Goal: Task Accomplishment & Management: Use online tool/utility

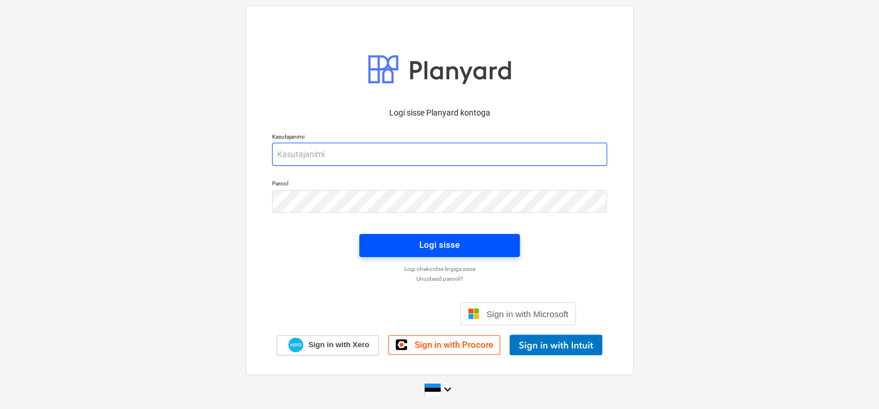
type input "[EMAIL_ADDRESS][DOMAIN_NAME]"
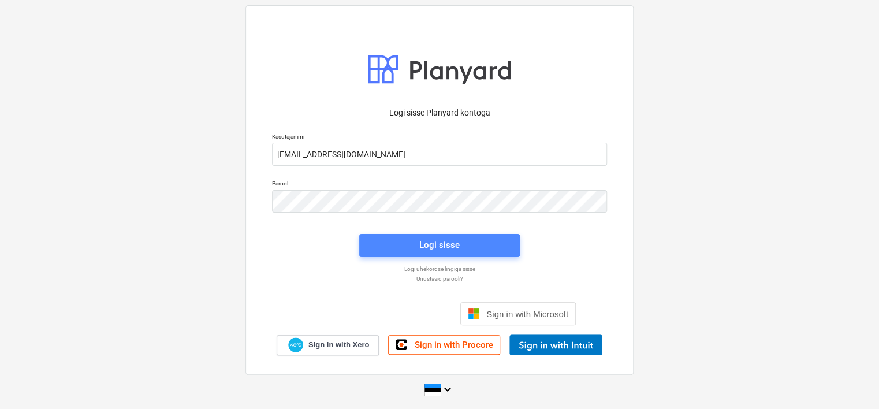
click at [411, 247] on span "Logi sisse" at bounding box center [439, 244] width 133 height 15
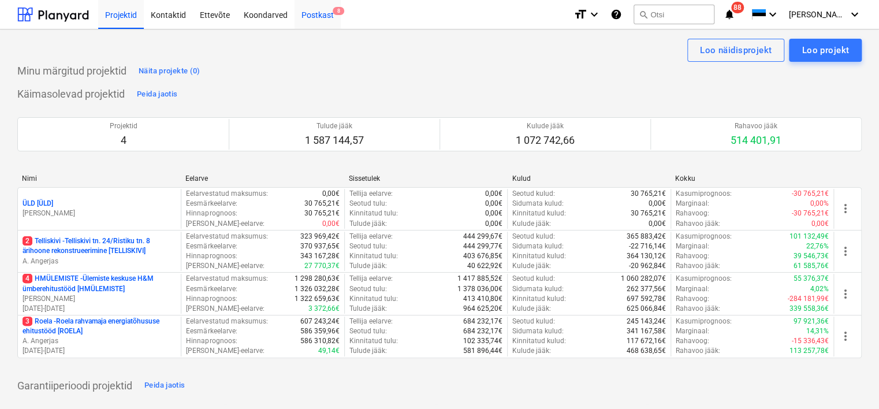
click at [323, 17] on div "Postkast 8" at bounding box center [317, 13] width 46 height 29
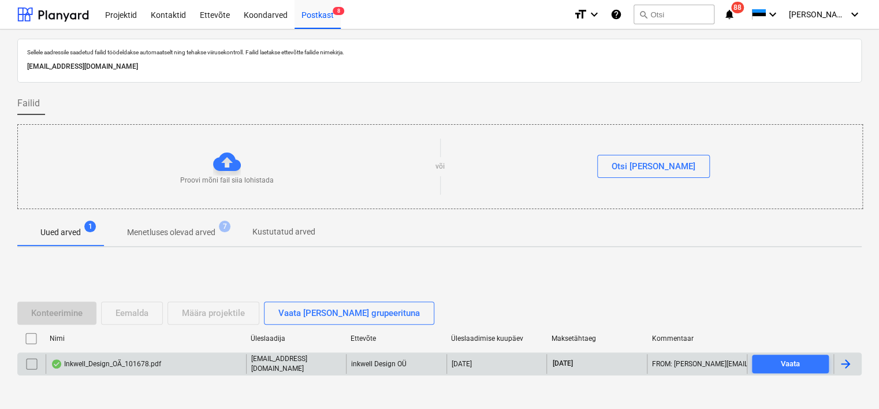
click at [181, 360] on div "Inkwell_Design_OÃ_101678.pdf" at bounding box center [146, 364] width 200 height 20
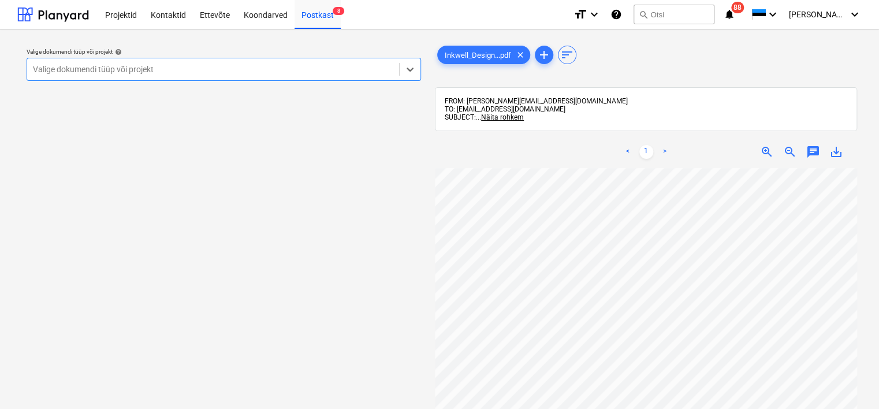
click at [288, 70] on div at bounding box center [213, 70] width 360 height 12
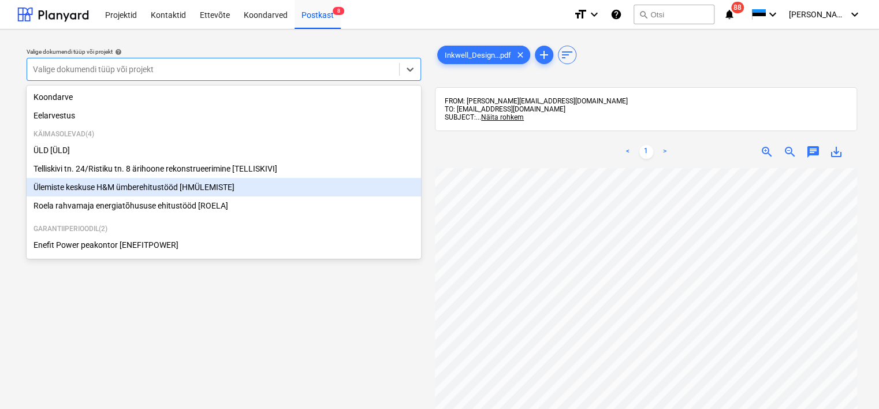
click at [191, 184] on div "Ülemiste keskuse H&M ümberehitustööd [HMÜLEMISTE]" at bounding box center [224, 187] width 394 height 18
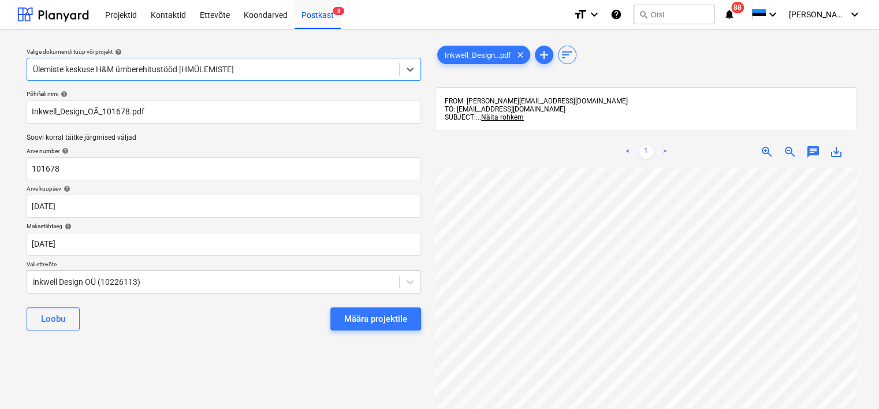
scroll to position [0, 99]
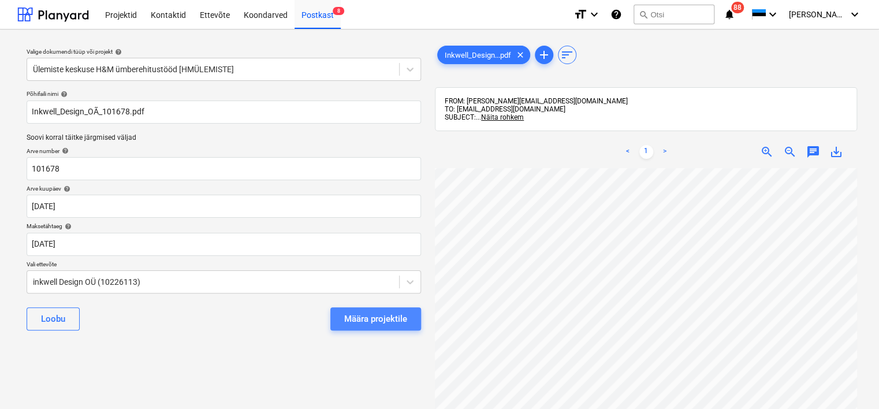
click at [393, 318] on div "Määra projektile" at bounding box center [375, 318] width 63 height 15
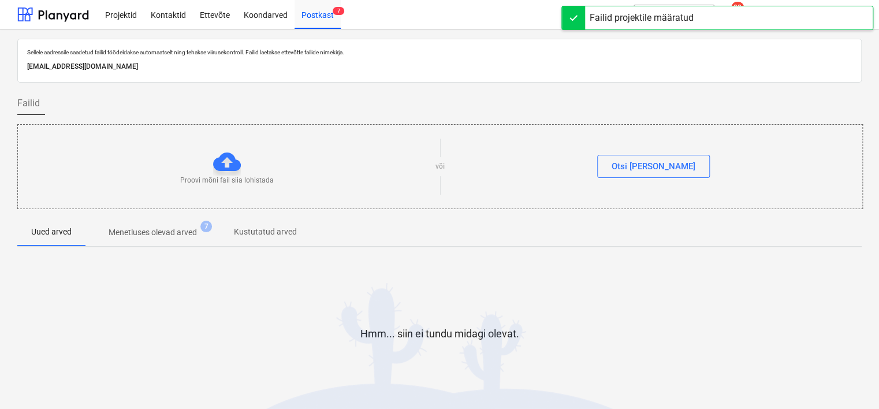
click at [180, 66] on p "[EMAIL_ADDRESS][DOMAIN_NAME]" at bounding box center [439, 67] width 824 height 12
copy p "[EMAIL_ADDRESS][DOMAIN_NAME]"
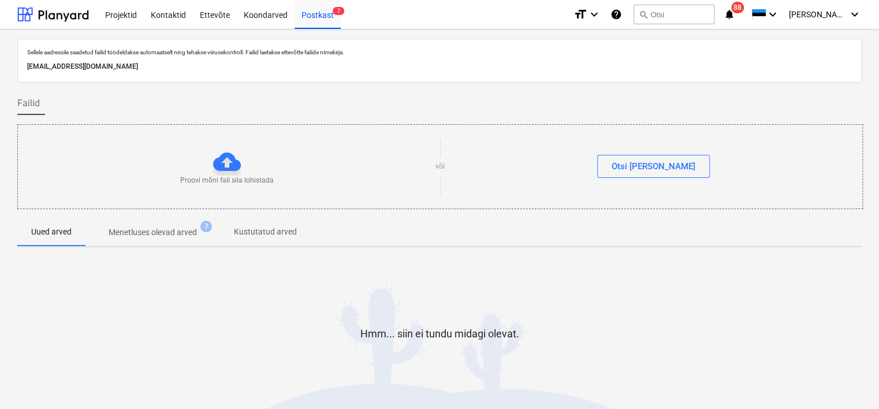
click at [155, 319] on div "Hmm... siin ei tundu midagi olevat." at bounding box center [439, 343] width 844 height 88
click at [252, 16] on div "Koondarved" at bounding box center [266, 13] width 58 height 29
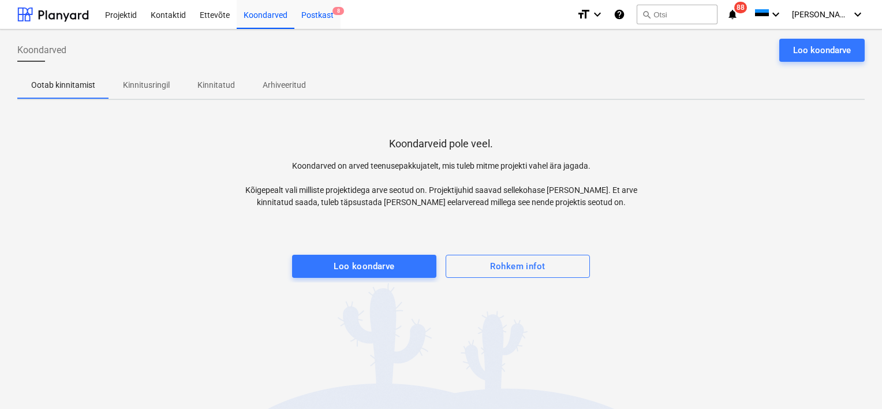
click at [309, 18] on div "Postkast 8" at bounding box center [317, 13] width 46 height 29
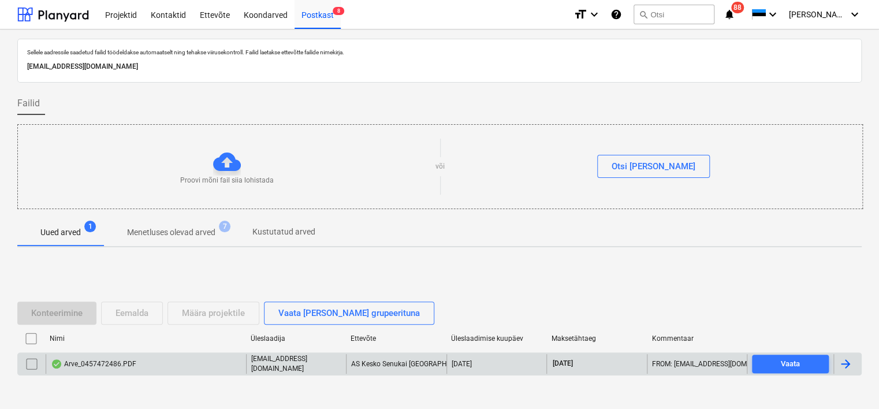
click at [111, 362] on div "Arve_0457472486.PDF" at bounding box center [93, 363] width 85 height 9
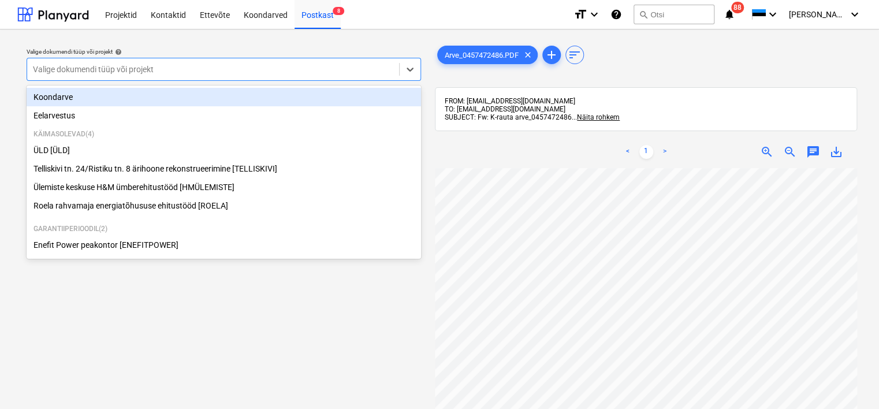
click at [314, 68] on div at bounding box center [213, 70] width 360 height 12
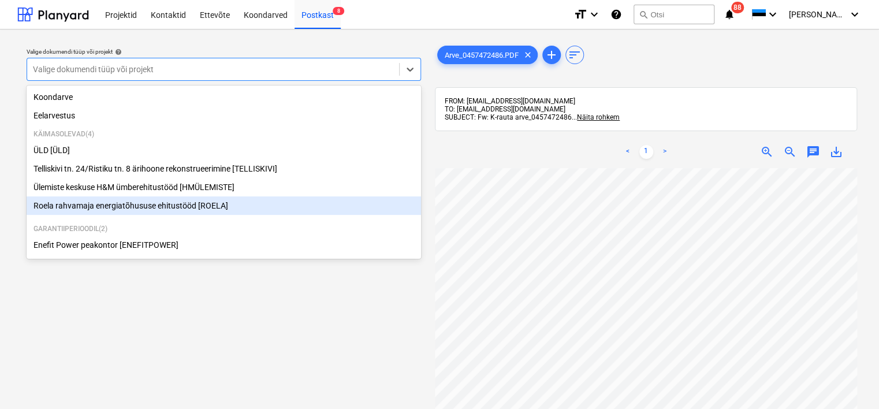
click at [223, 203] on div "Roela rahvamaja energiatõhususe ehitustööd [ROELA]" at bounding box center [224, 205] width 394 height 18
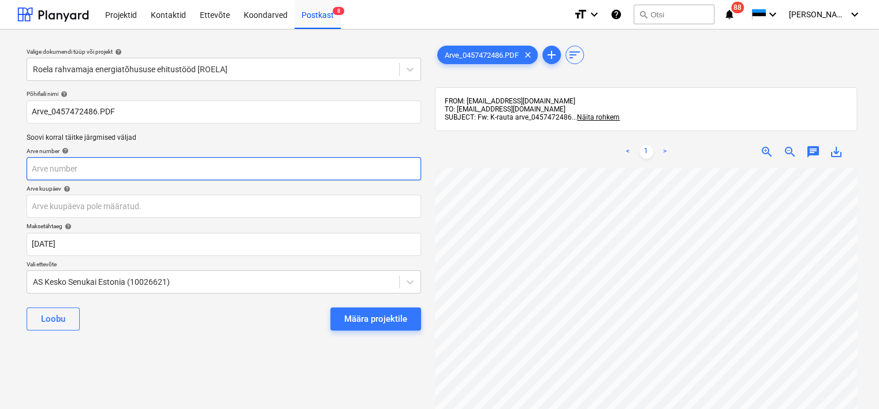
click at [131, 168] on input "text" at bounding box center [224, 168] width 394 height 23
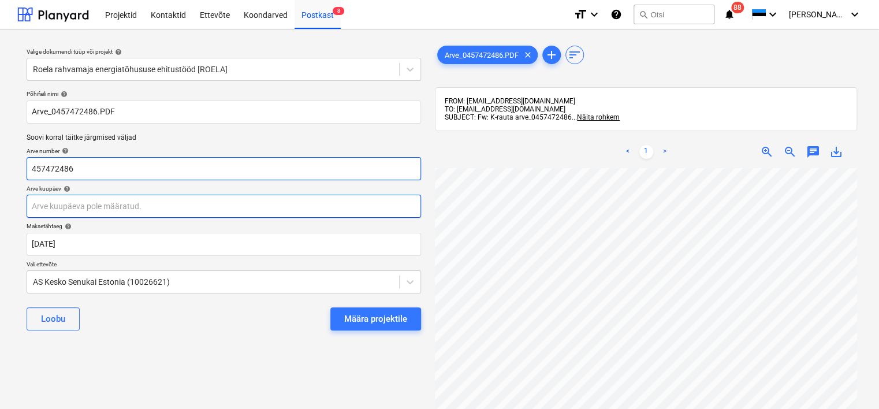
type input "457472486"
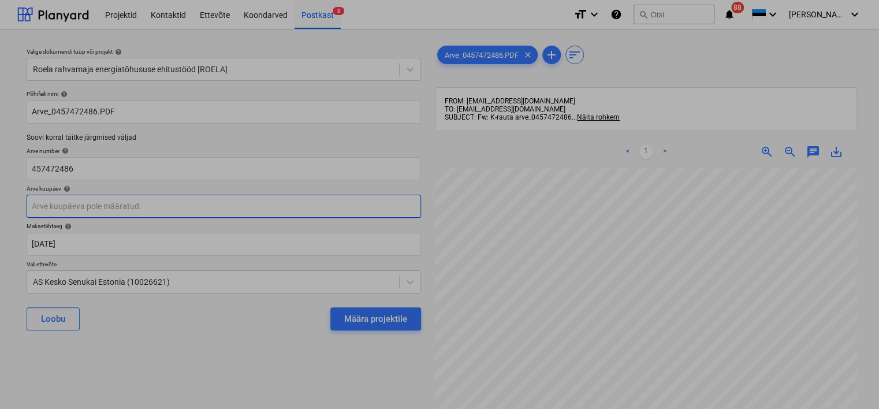
click at [181, 203] on body "Projektid Kontaktid Ettevõte Koondarved Postkast 8 format_size keyboard_arrow_d…" at bounding box center [439, 204] width 879 height 409
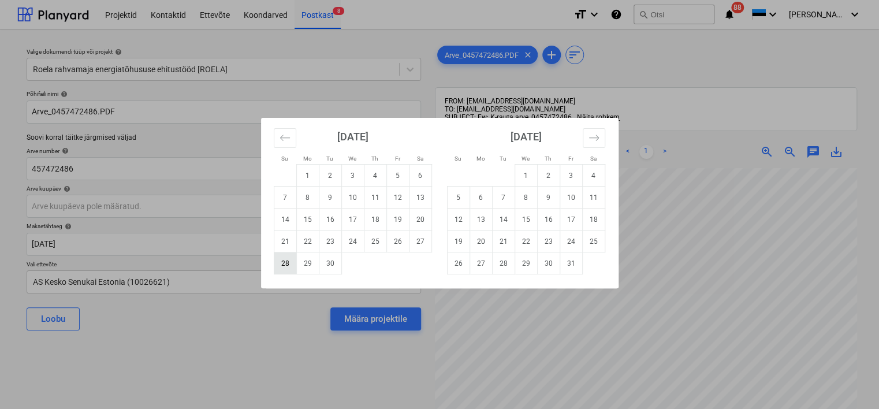
click at [284, 261] on td "28" at bounding box center [285, 263] width 23 height 22
type input "[DATE]"
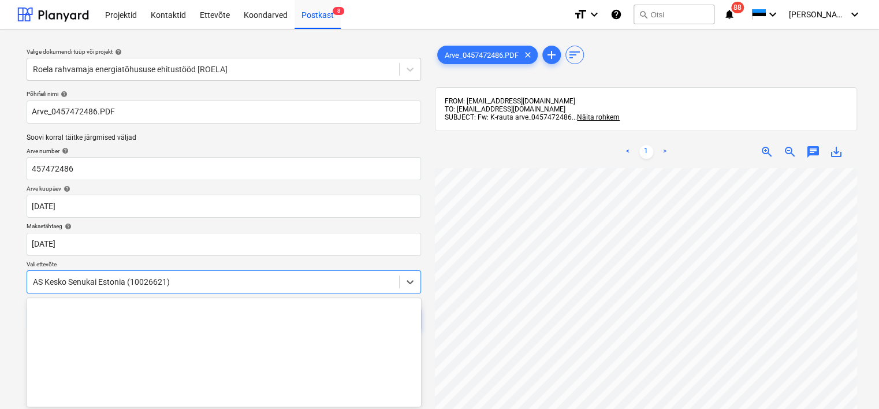
scroll to position [68, 0]
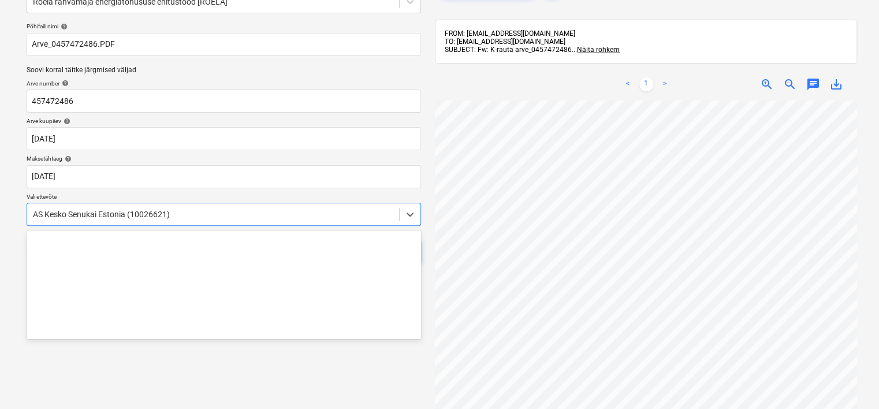
click at [368, 337] on body "Projektid Kontaktid Ettevõte Koondarved Postkast 8 format_size keyboard_arrow_d…" at bounding box center [439, 136] width 879 height 409
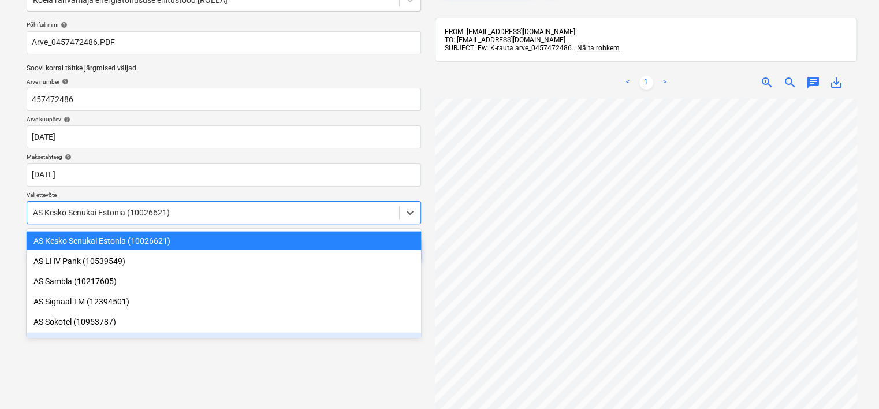
click at [300, 394] on div "Valige dokumendi tüüp või projekt help [PERSON_NAME] rahvamaja energiatõhususe …" at bounding box center [223, 224] width 413 height 511
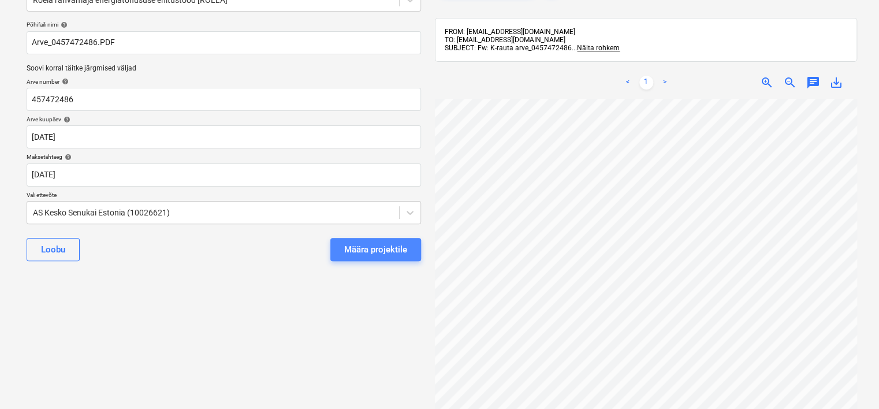
click at [359, 247] on div "Määra projektile" at bounding box center [375, 249] width 63 height 15
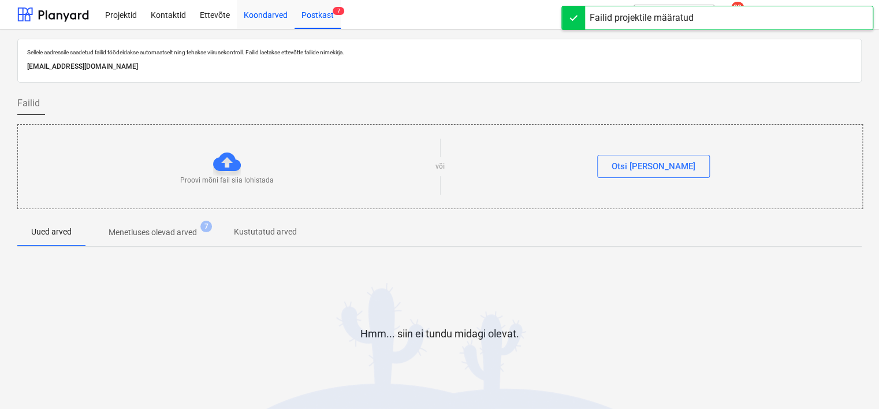
click at [266, 21] on div "Koondarved" at bounding box center [266, 13] width 58 height 29
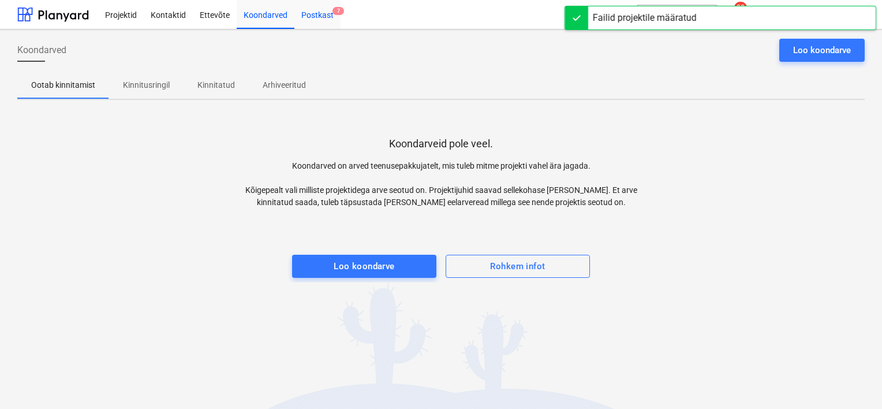
click at [325, 10] on div "Postkast 7" at bounding box center [317, 13] width 46 height 29
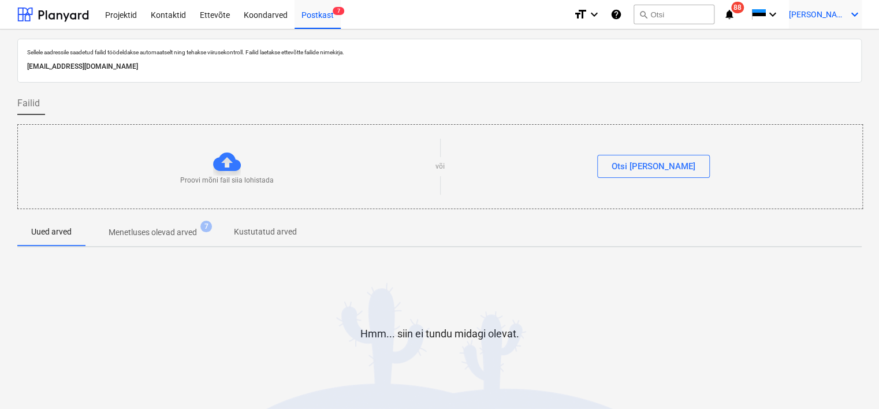
click at [838, 18] on span "[PERSON_NAME]" at bounding box center [818, 14] width 58 height 9
click at [838, 60] on div "Logi välja" at bounding box center [826, 63] width 69 height 18
